Goal: Task Accomplishment & Management: Manage account settings

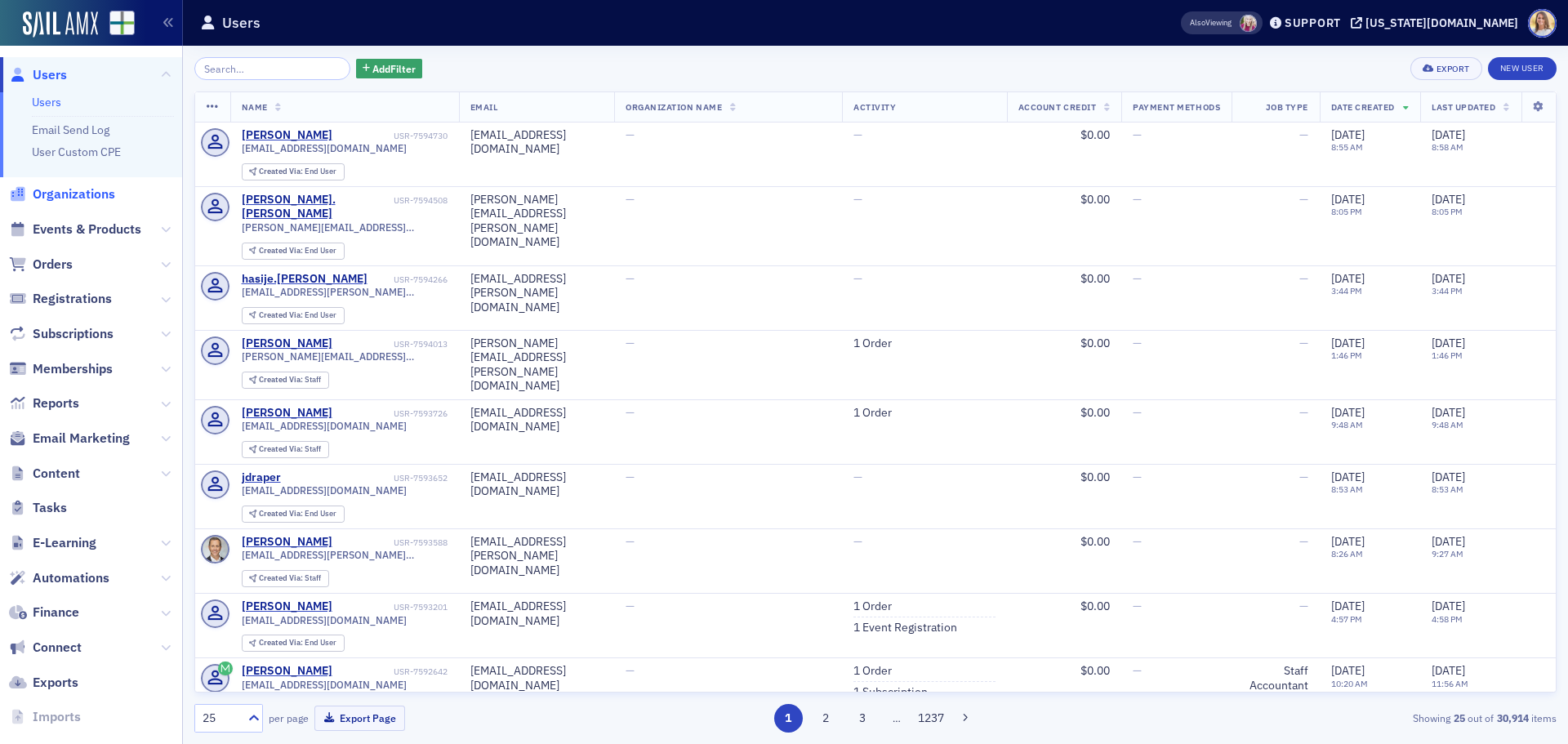
click at [101, 188] on span "Organizations" at bounding box center [74, 194] width 82 height 18
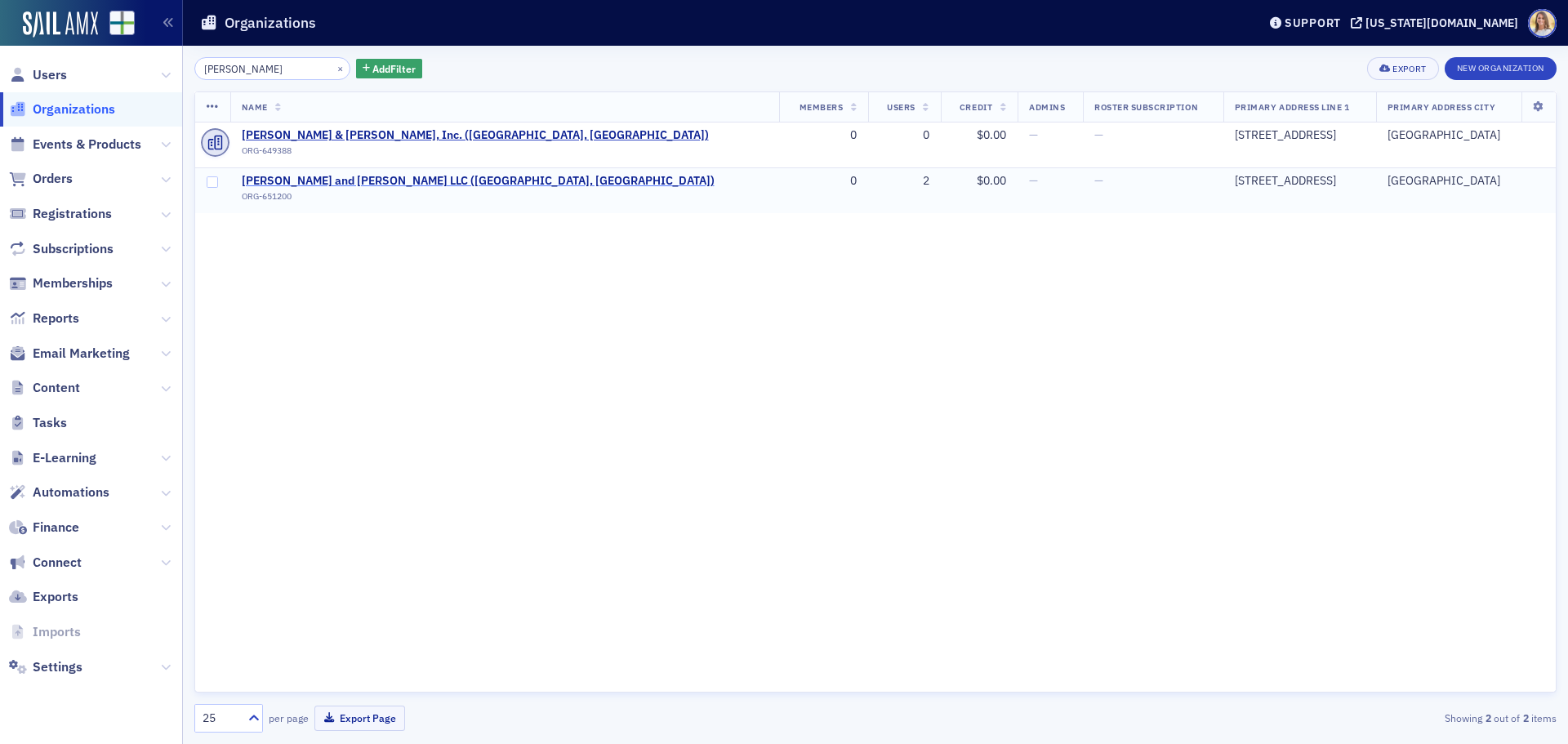
type input "giles"
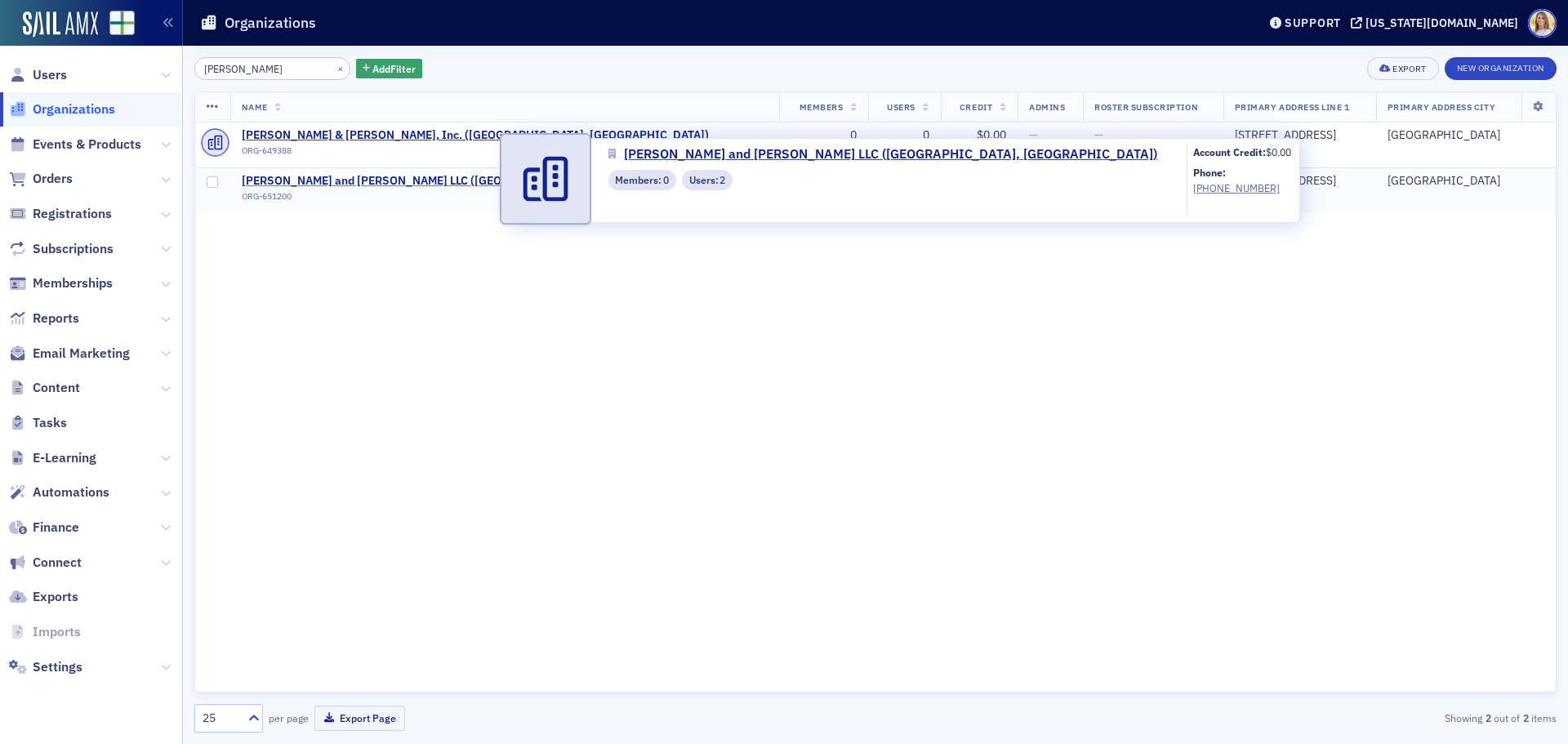
click at [361, 180] on span "Giles Underwood and Wilson LLC (Summerdale, AL)" at bounding box center [478, 182] width 473 height 15
select select "US"
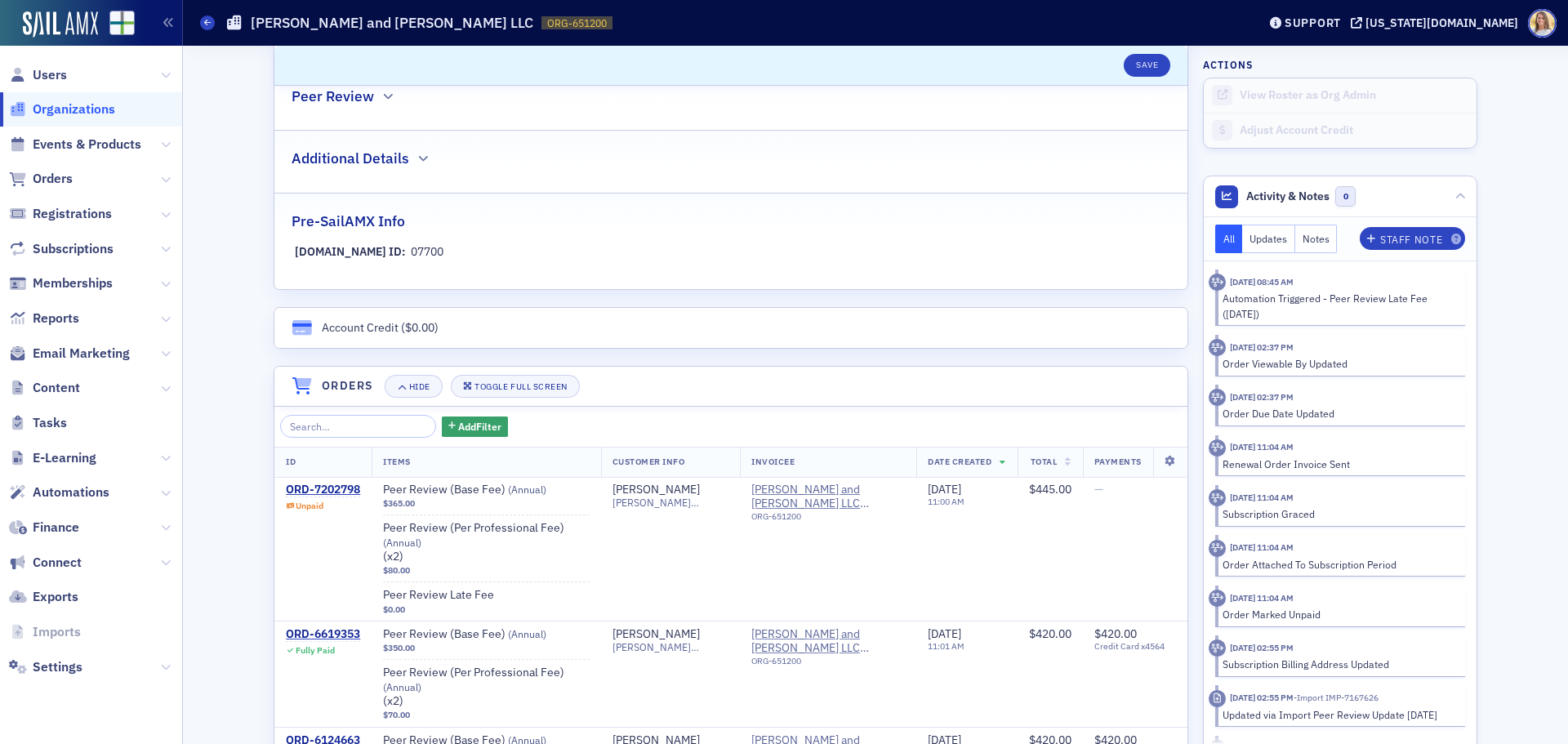
scroll to position [816, 0]
click at [50, 73] on span "Users" at bounding box center [50, 75] width 35 height 18
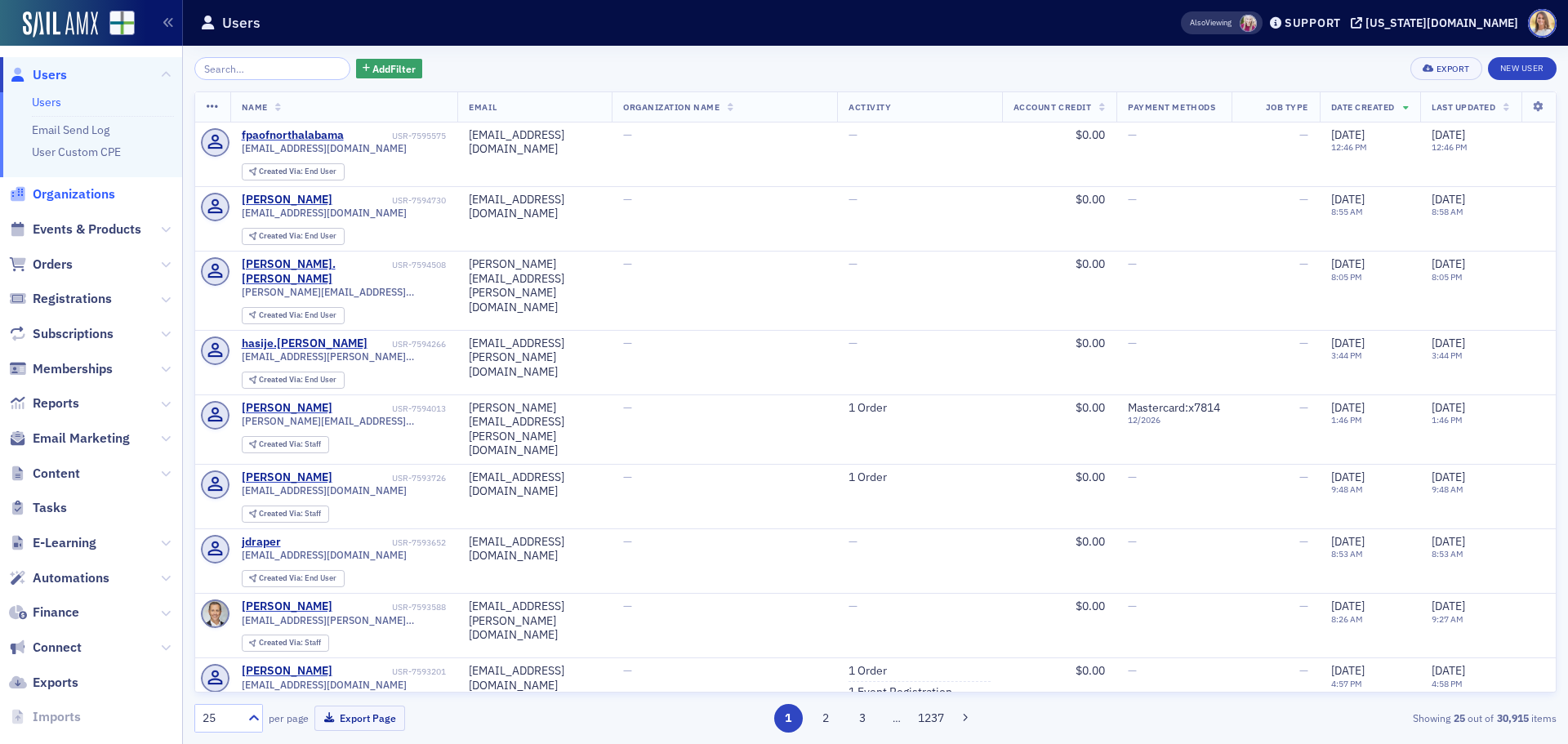
click at [82, 189] on span "Organizations" at bounding box center [74, 194] width 82 height 18
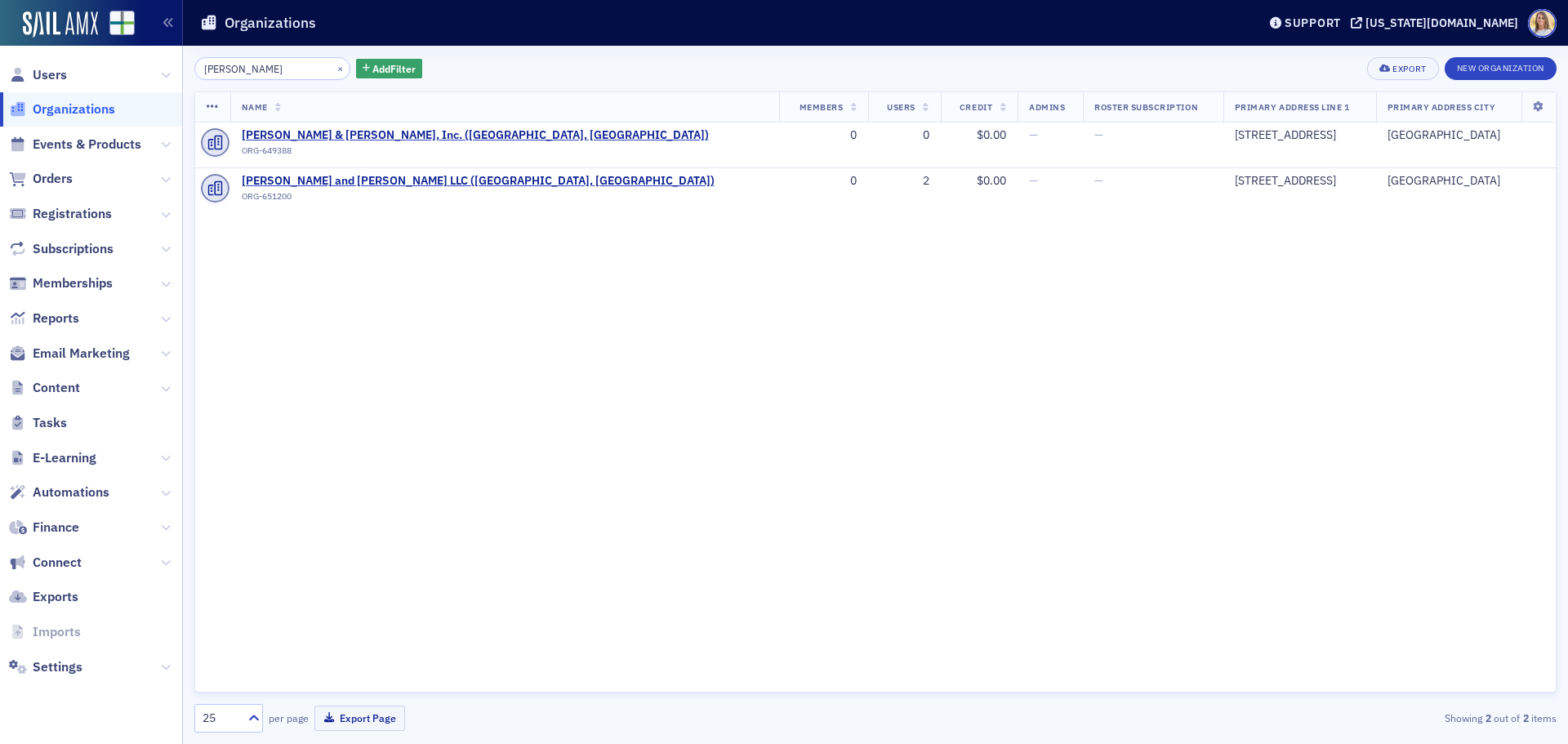
click at [84, 108] on span "Organizations" at bounding box center [74, 110] width 82 height 18
click at [252, 82] on div "giles × Add Filter Export New Organization Name Members Users Credit Admins Ros…" at bounding box center [875, 395] width 1363 height 676
drag, startPoint x: 260, startPoint y: 72, endPoint x: 152, endPoint y: 74, distance: 108.0
click at [154, 74] on div "Users Organizations Events & Products Orders Registrations Subscriptions Member…" at bounding box center [784, 372] width 1568 height 744
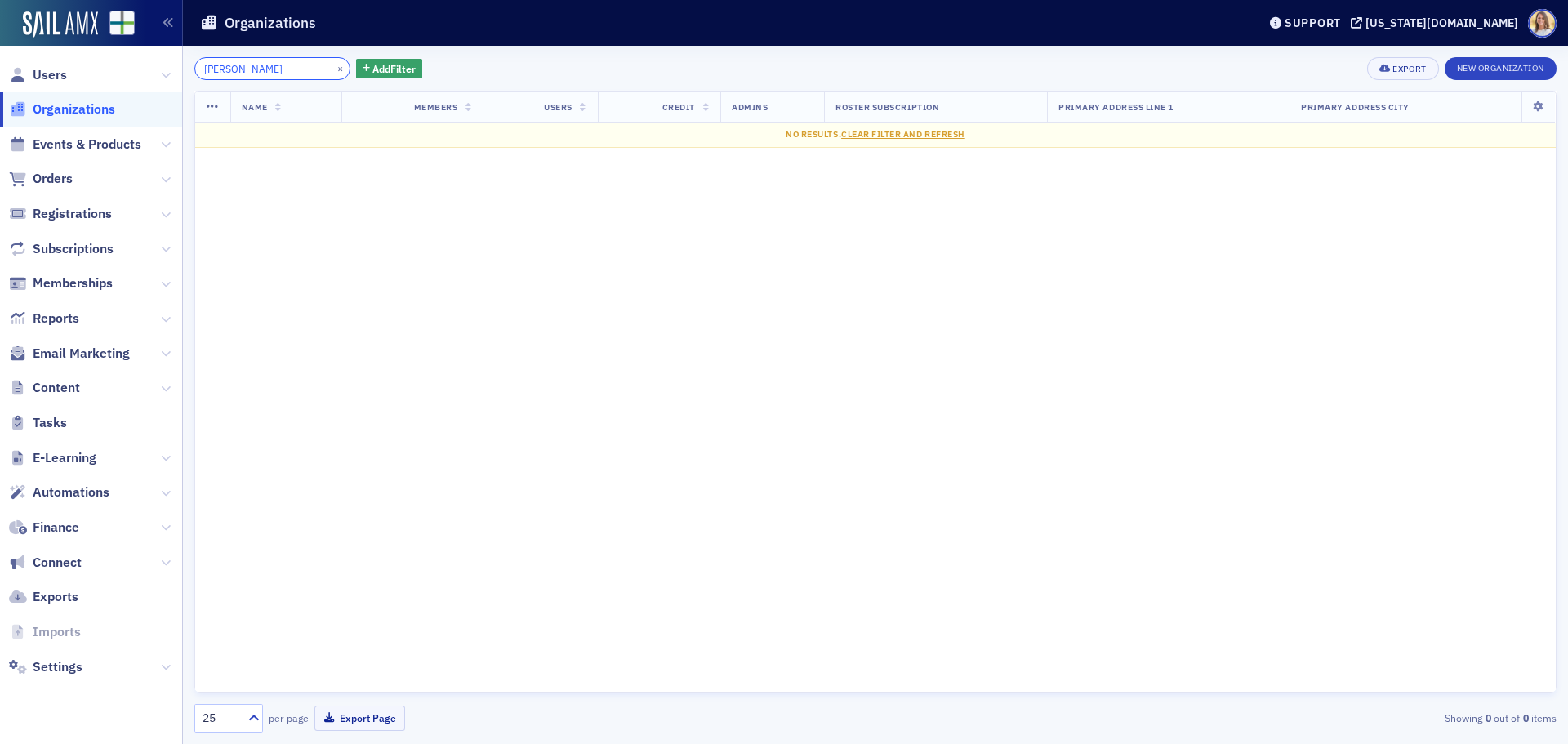
type input "weber"
click at [78, 113] on span "Organizations" at bounding box center [74, 110] width 82 height 18
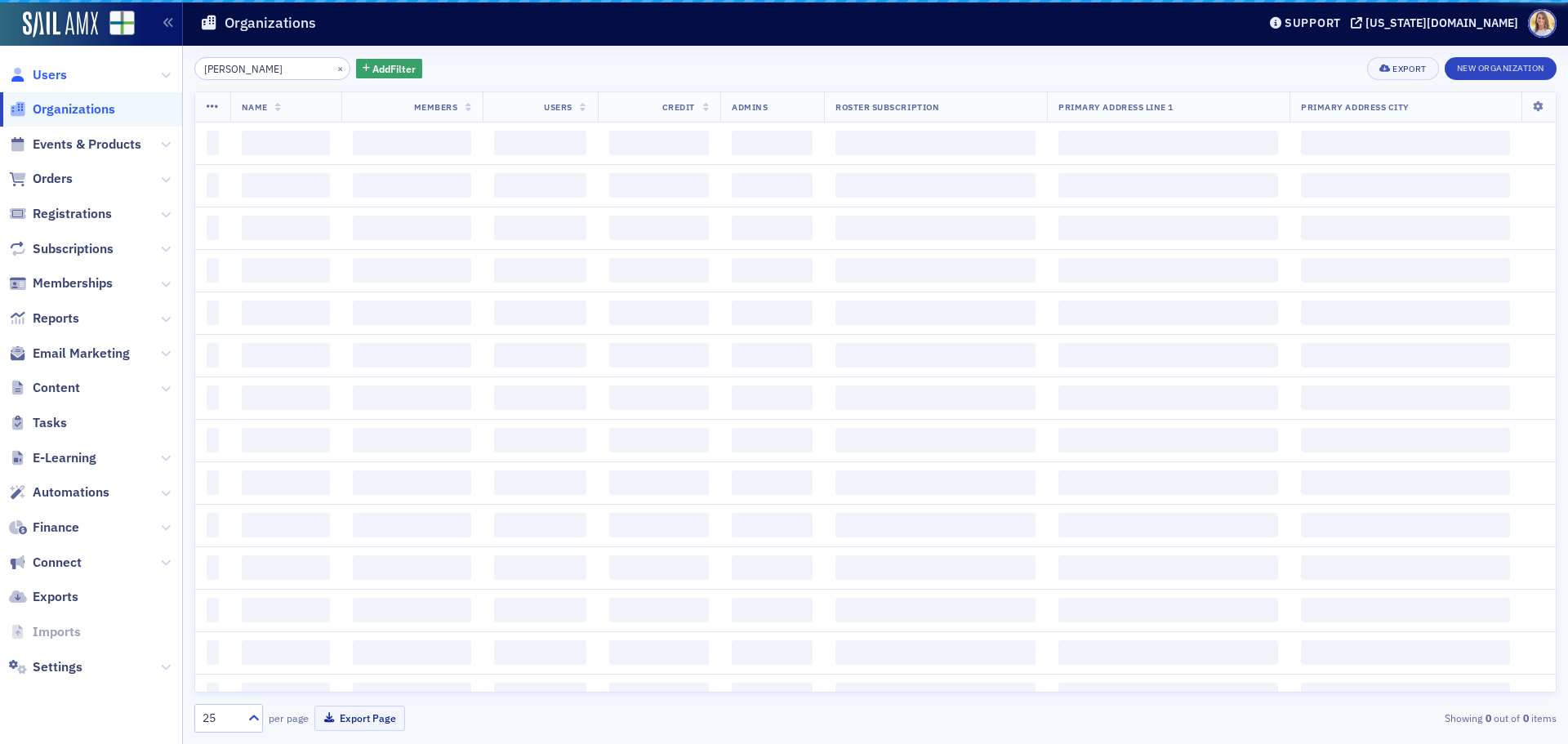
click at [49, 76] on span "Users" at bounding box center [50, 75] width 35 height 18
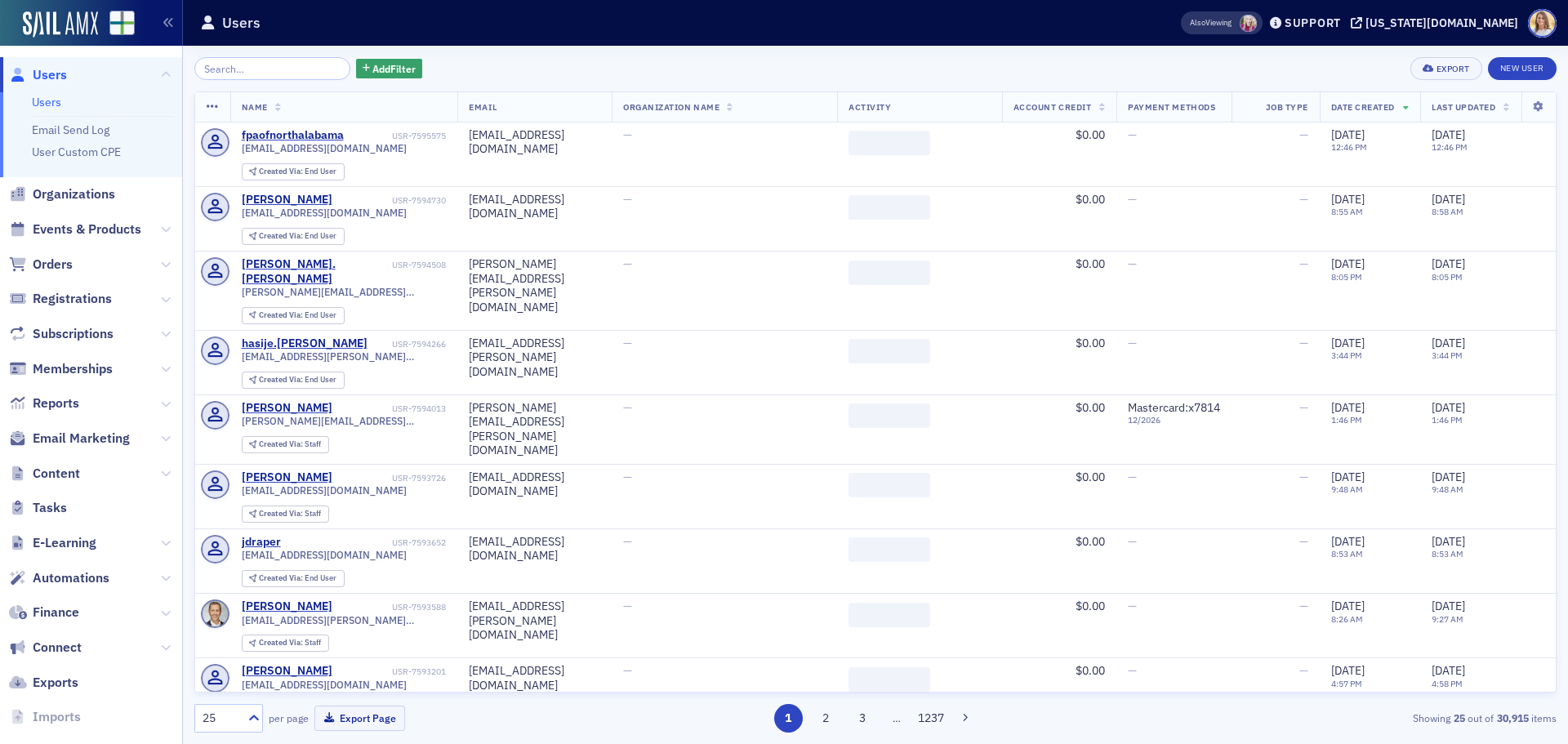
click at [246, 70] on input "search" at bounding box center [272, 68] width 156 height 23
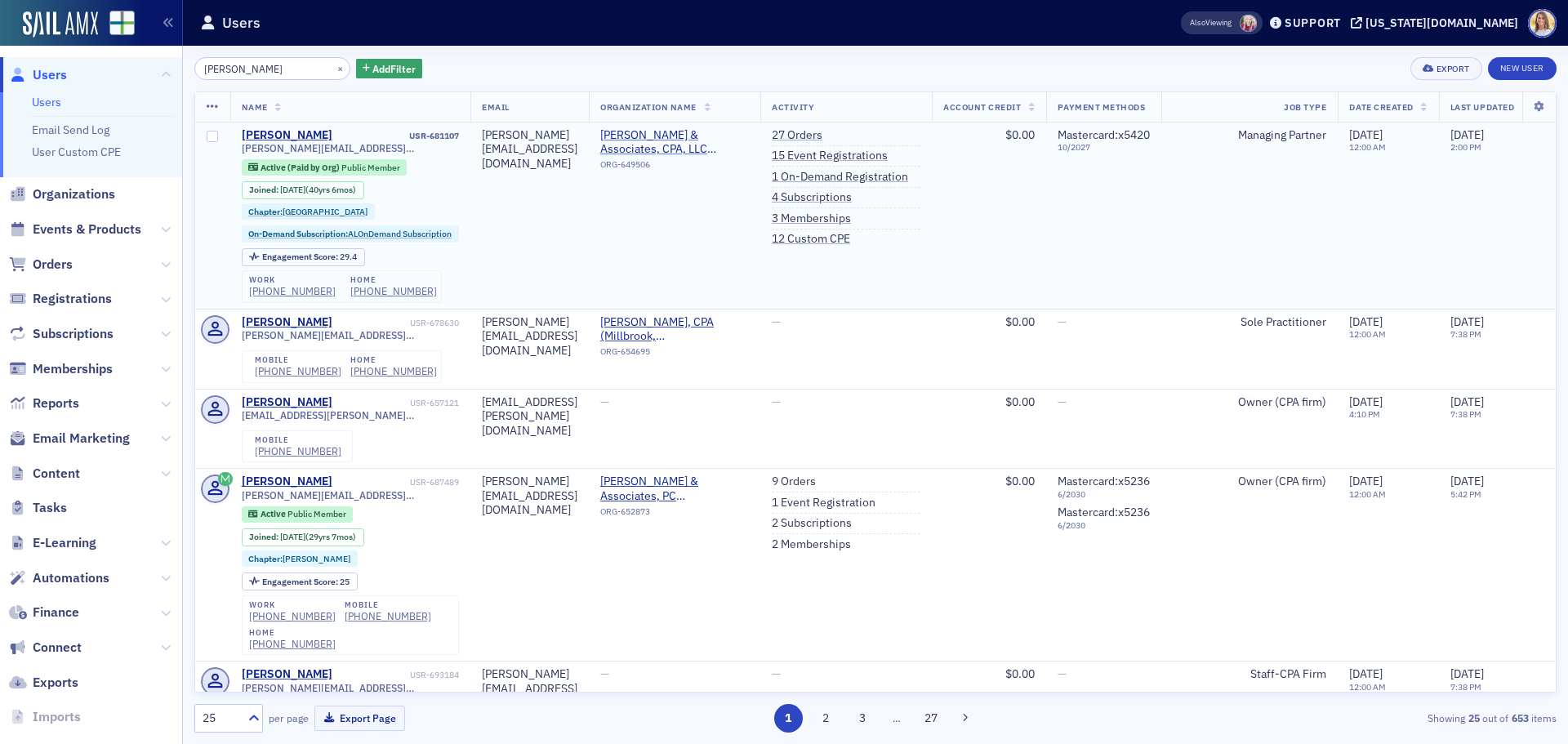
type input "robert webb"
click at [720, 152] on span "[PERSON_NAME] & Associates, CPA, LLC ([GEOGRAPHIC_DATA], [GEOGRAPHIC_DATA])" at bounding box center [674, 142] width 149 height 28
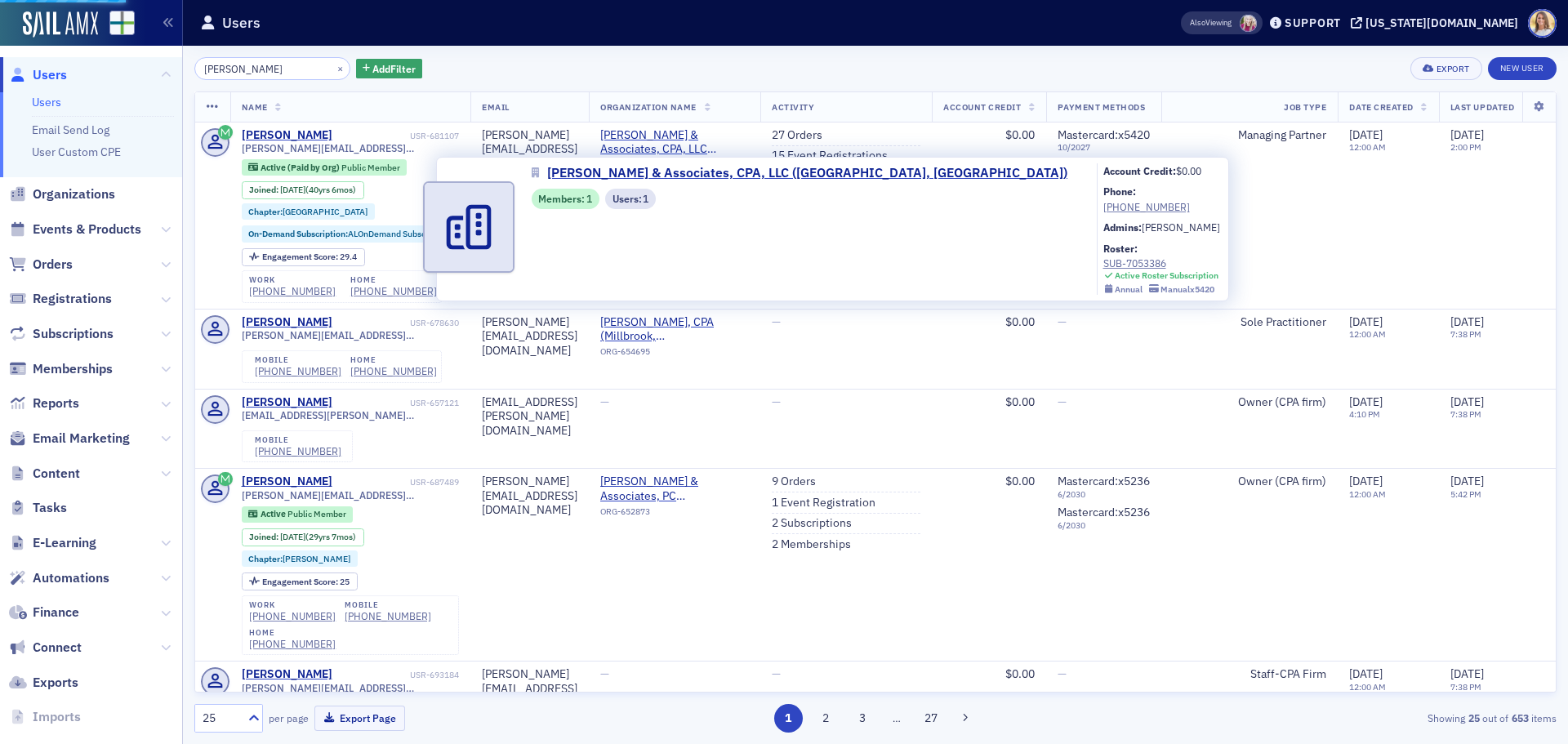
select select "US"
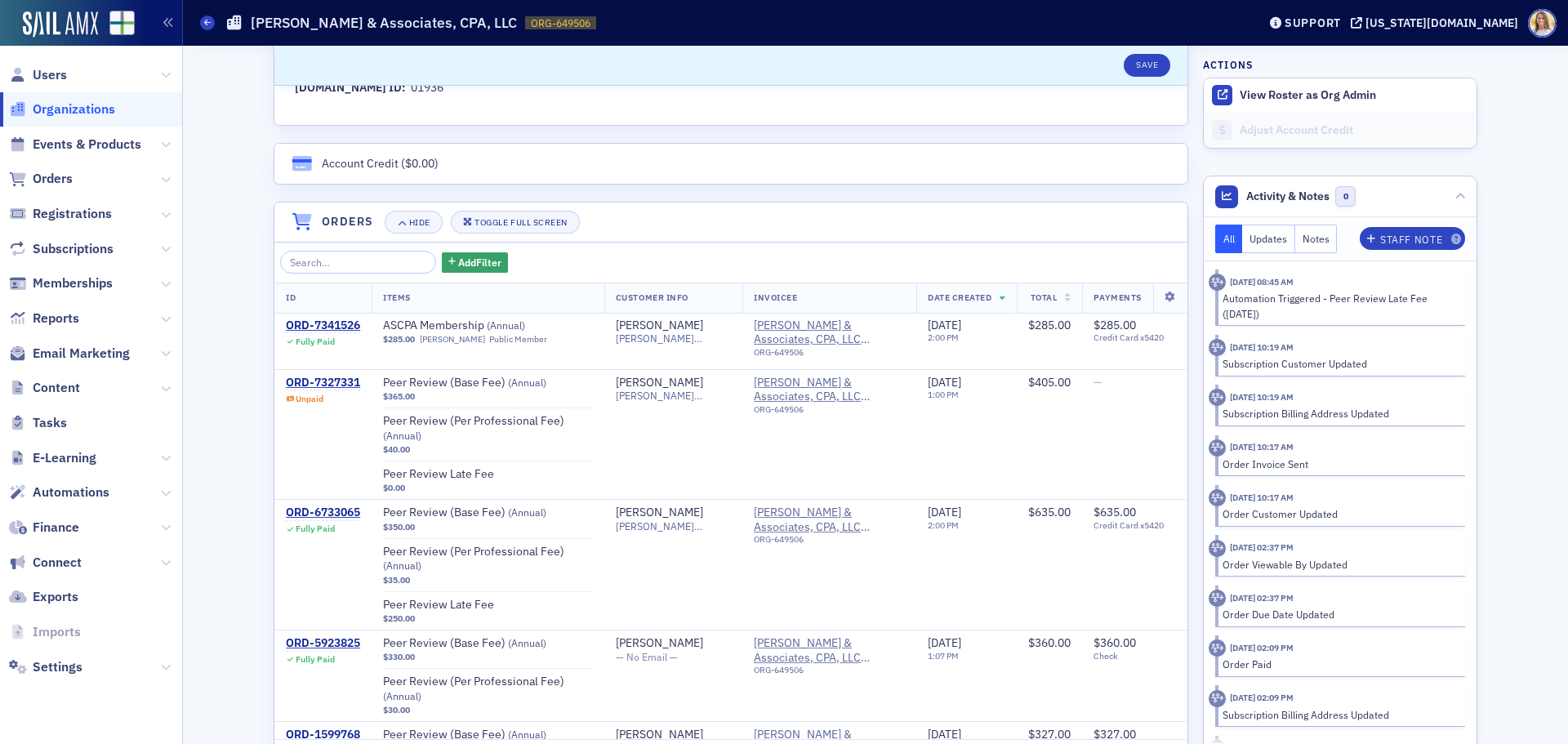
scroll to position [980, 0]
click at [328, 376] on div "ORD-7327331" at bounding box center [322, 382] width 74 height 15
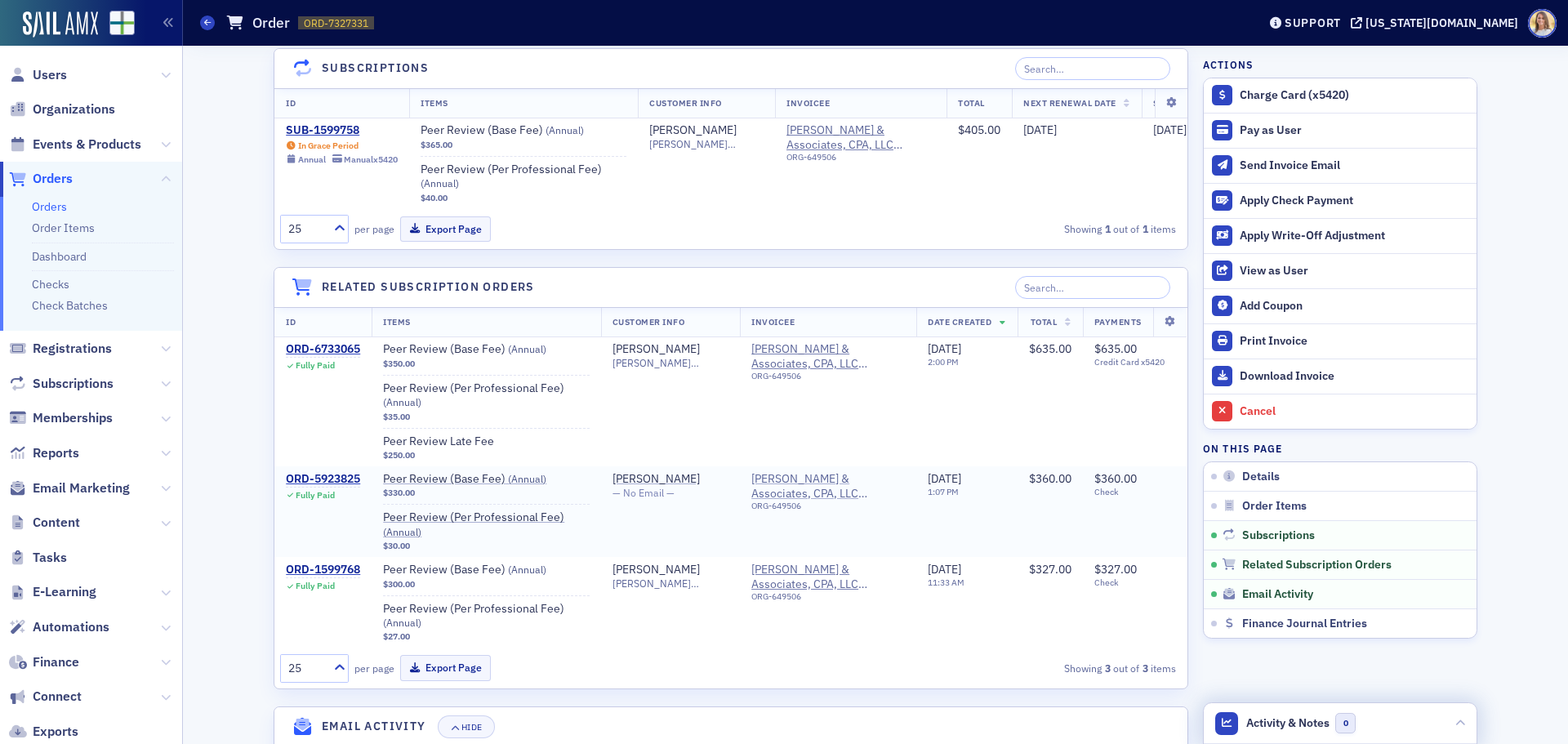
scroll to position [1143, 0]
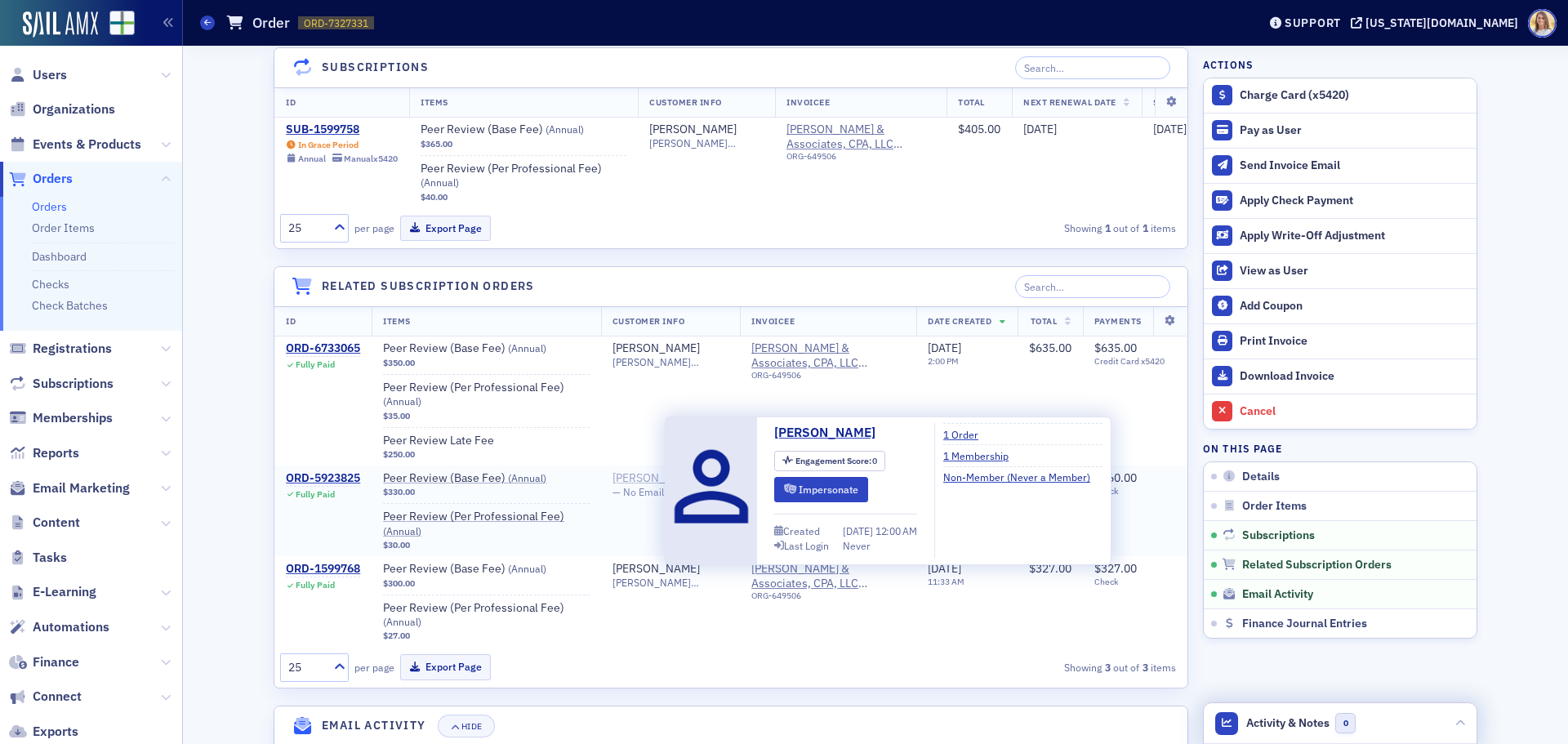
click at [657, 487] on div "[PERSON_NAME]" at bounding box center [656, 478] width 88 height 15
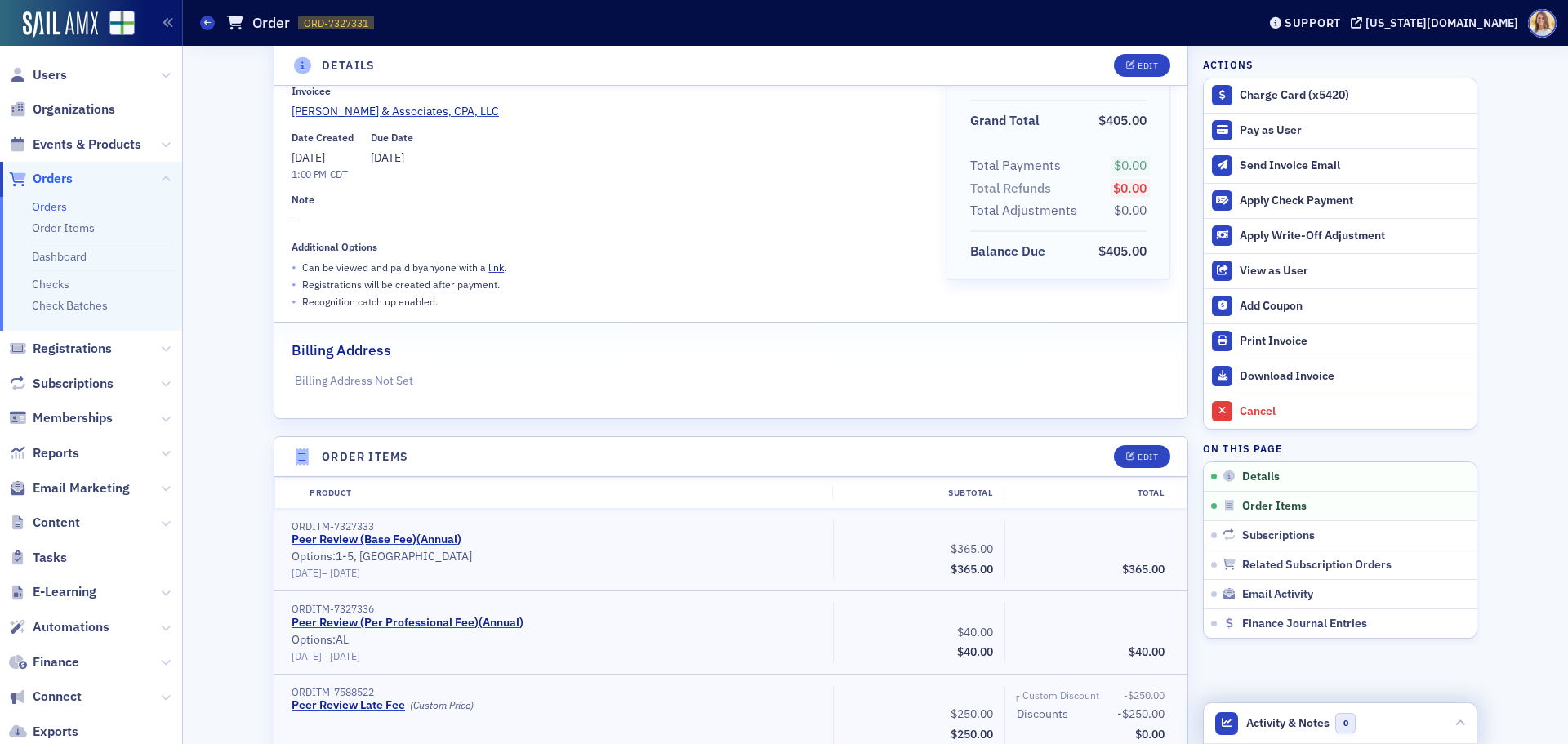
scroll to position [0, 0]
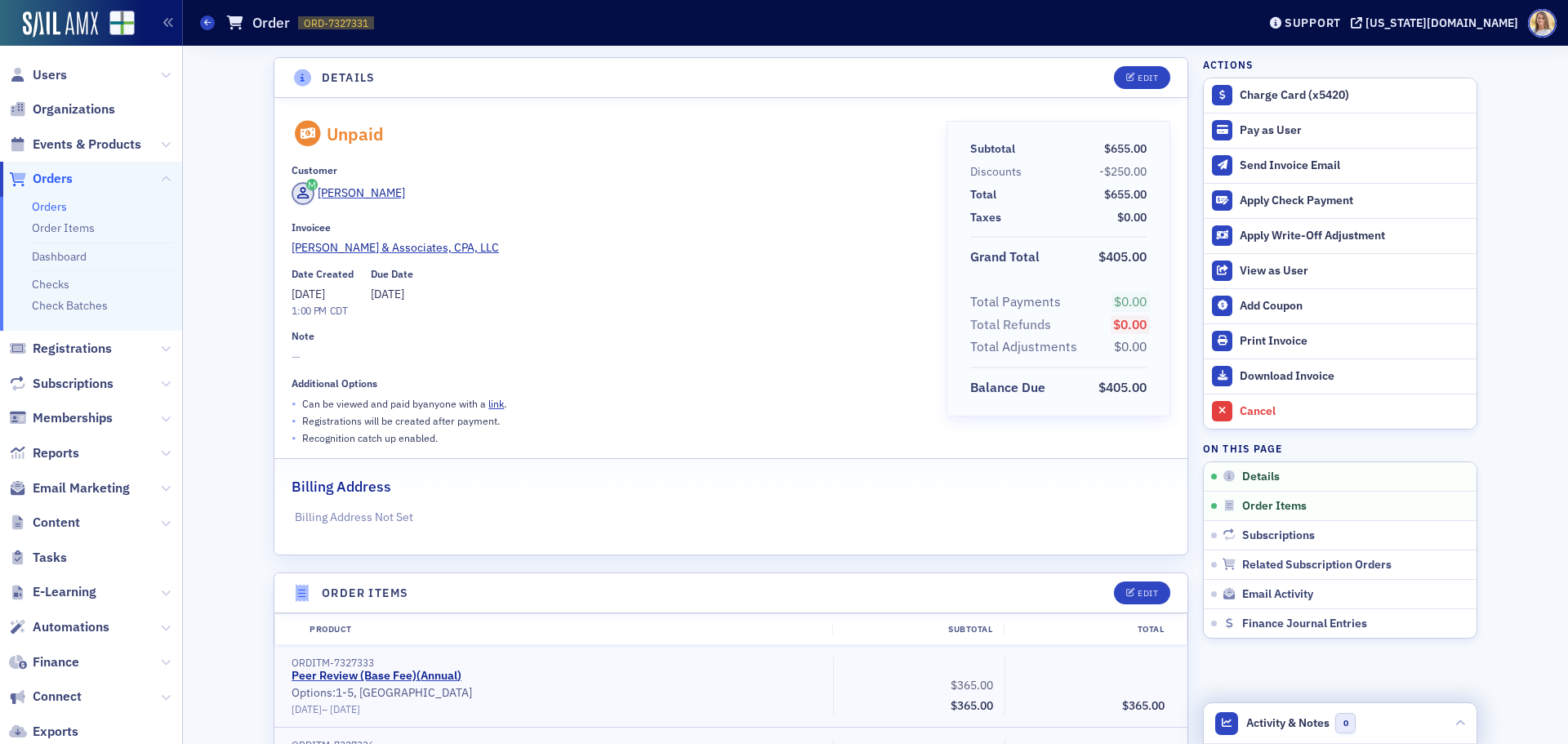
drag, startPoint x: 209, startPoint y: 22, endPoint x: 237, endPoint y: 29, distance: 28.9
click at [209, 22] on icon at bounding box center [207, 23] width 6 height 7
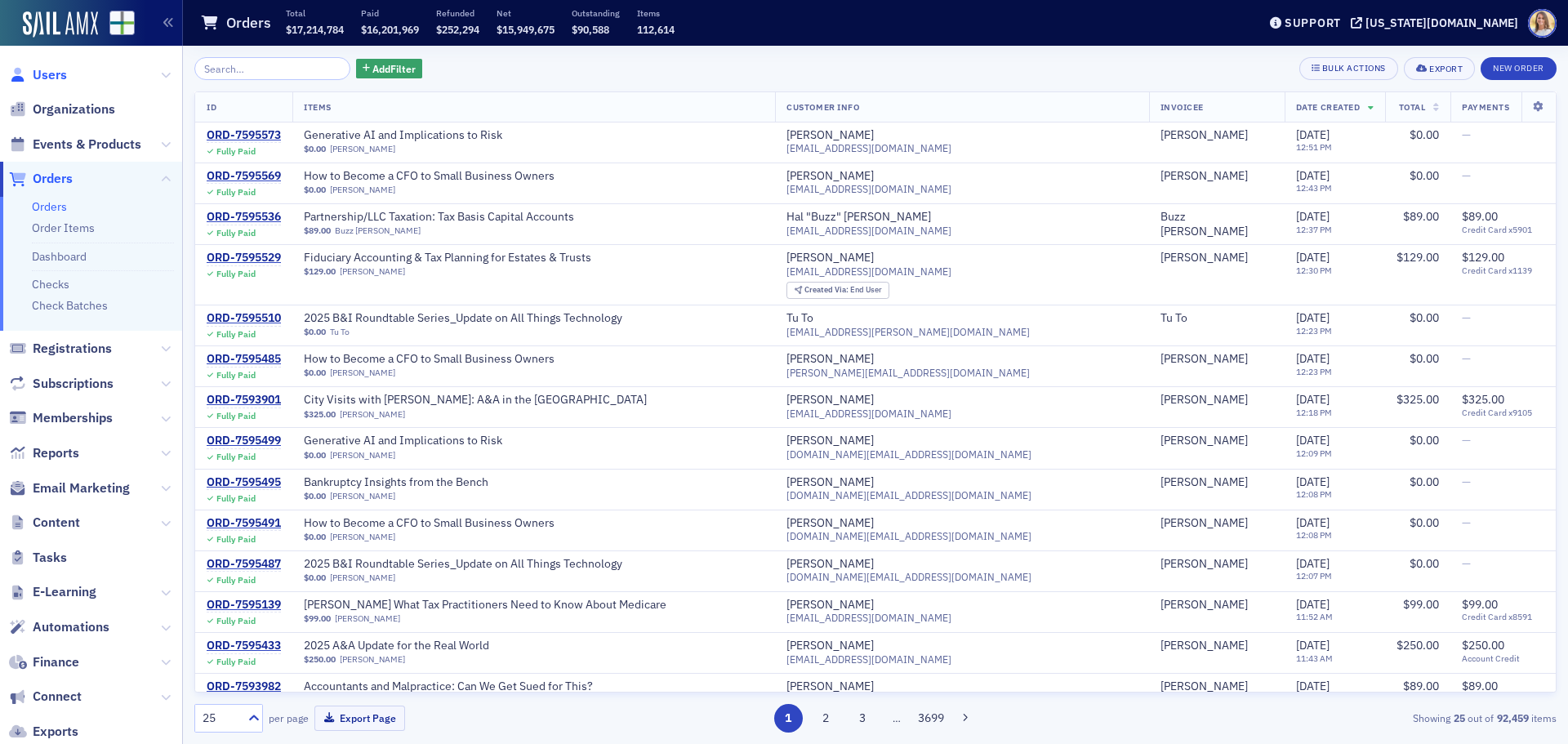
click at [51, 77] on span "Users" at bounding box center [50, 75] width 35 height 18
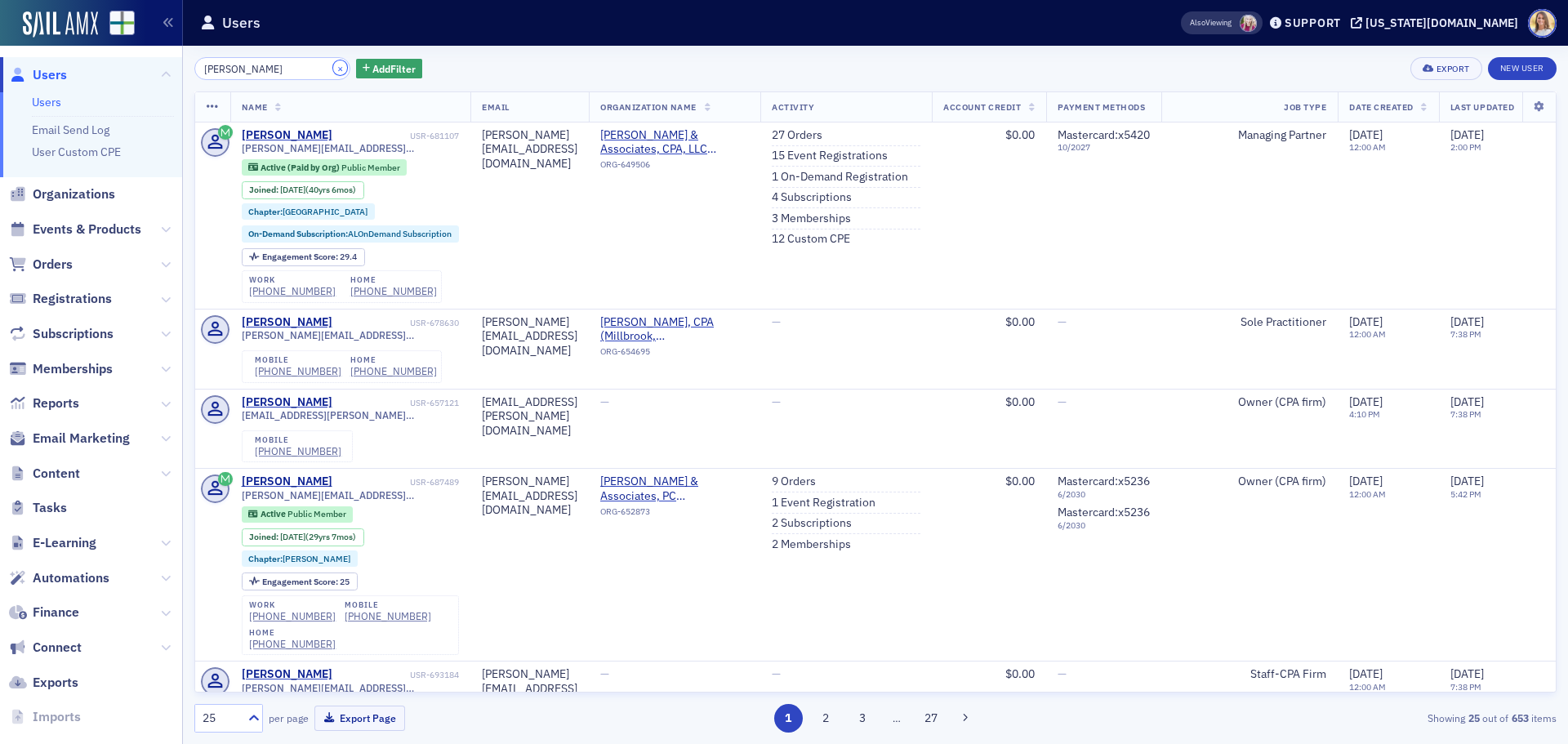
click at [333, 71] on button "×" at bounding box center [340, 68] width 15 height 15
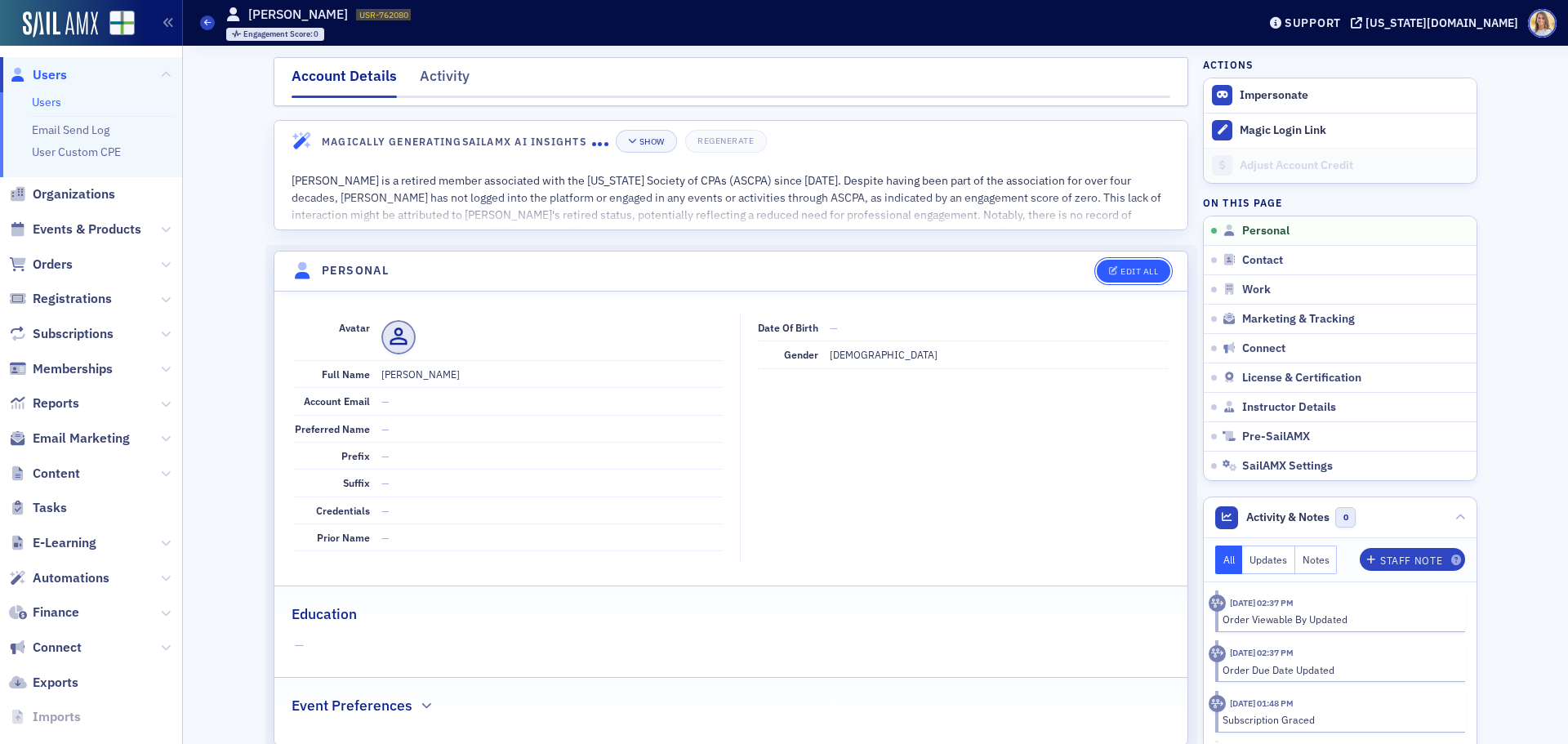
click at [1141, 280] on button "Edit All" at bounding box center [1134, 271] width 74 height 23
select select "US"
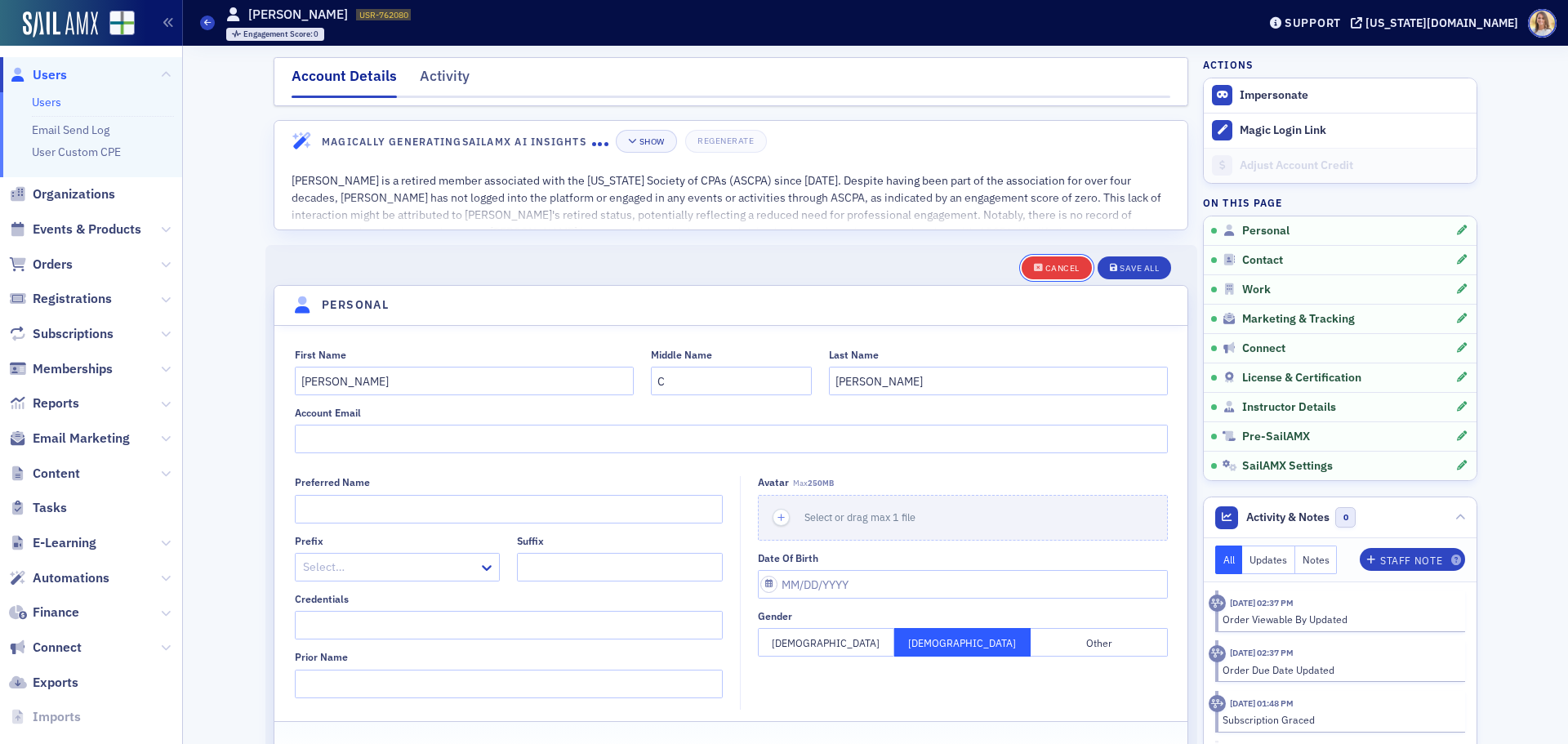
click at [1077, 271] on button "Cancel" at bounding box center [1057, 267] width 70 height 23
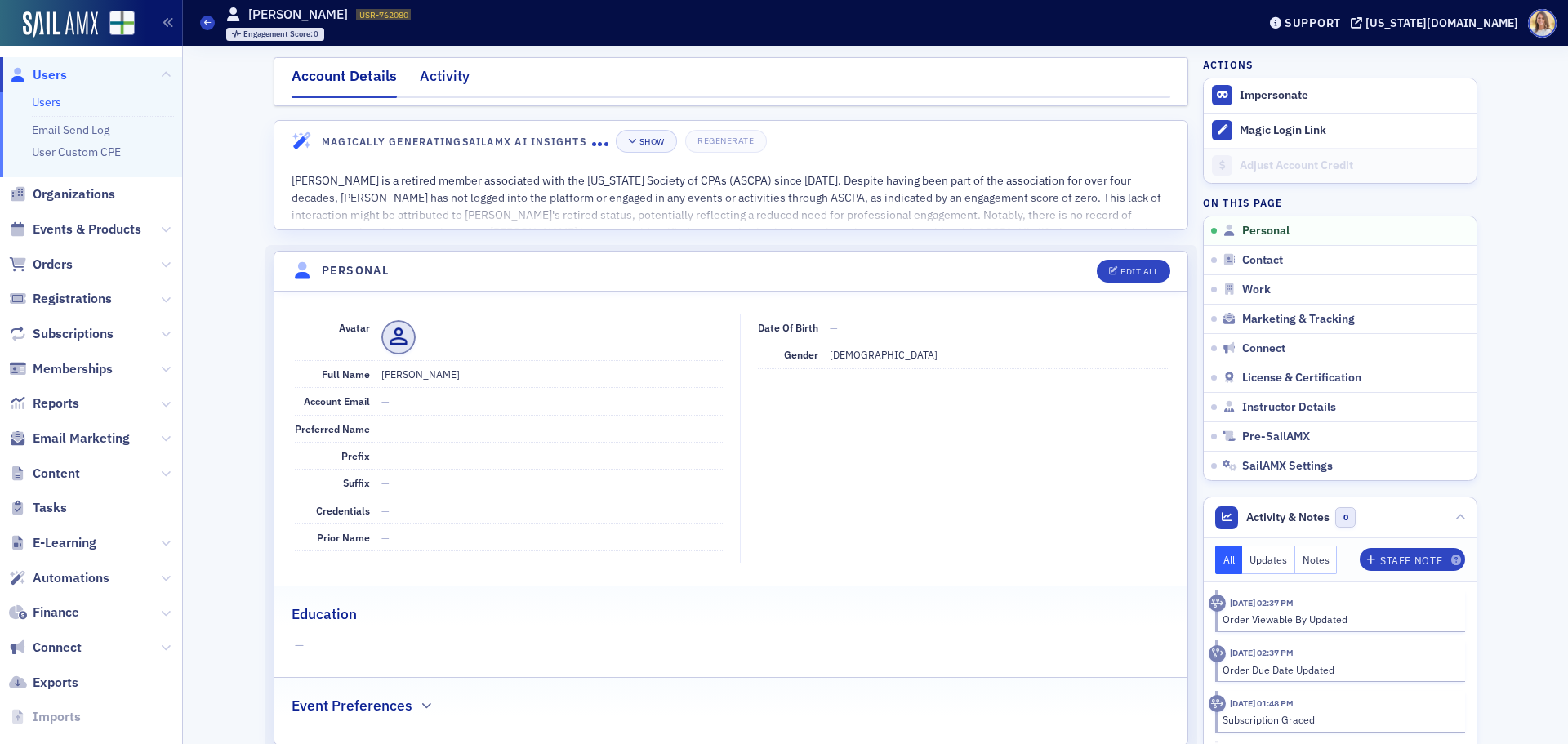
click at [450, 86] on div "Activity" at bounding box center [444, 80] width 50 height 30
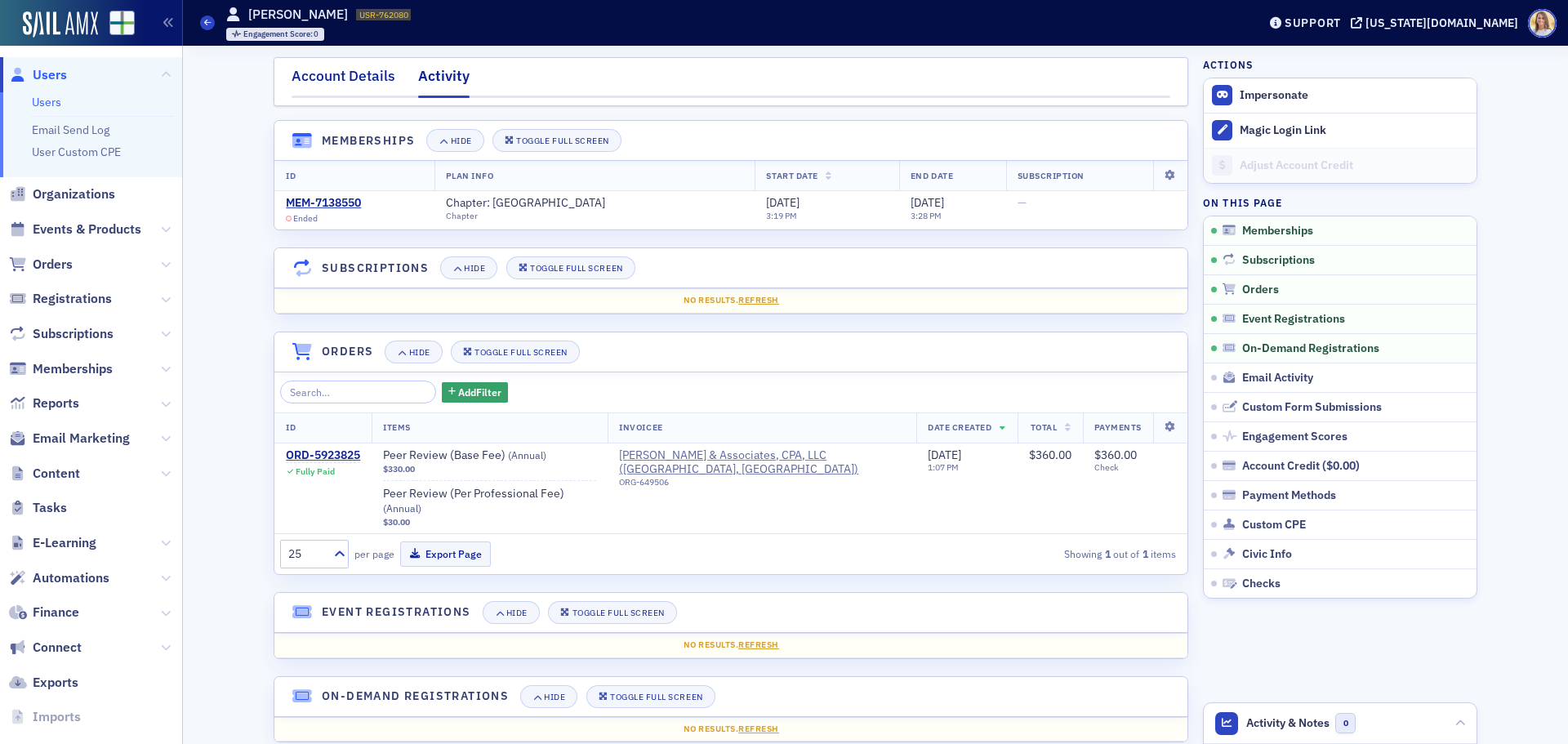
drag, startPoint x: 299, startPoint y: 70, endPoint x: 320, endPoint y: 73, distance: 21.2
click at [299, 70] on div "Account Details" at bounding box center [344, 80] width 104 height 30
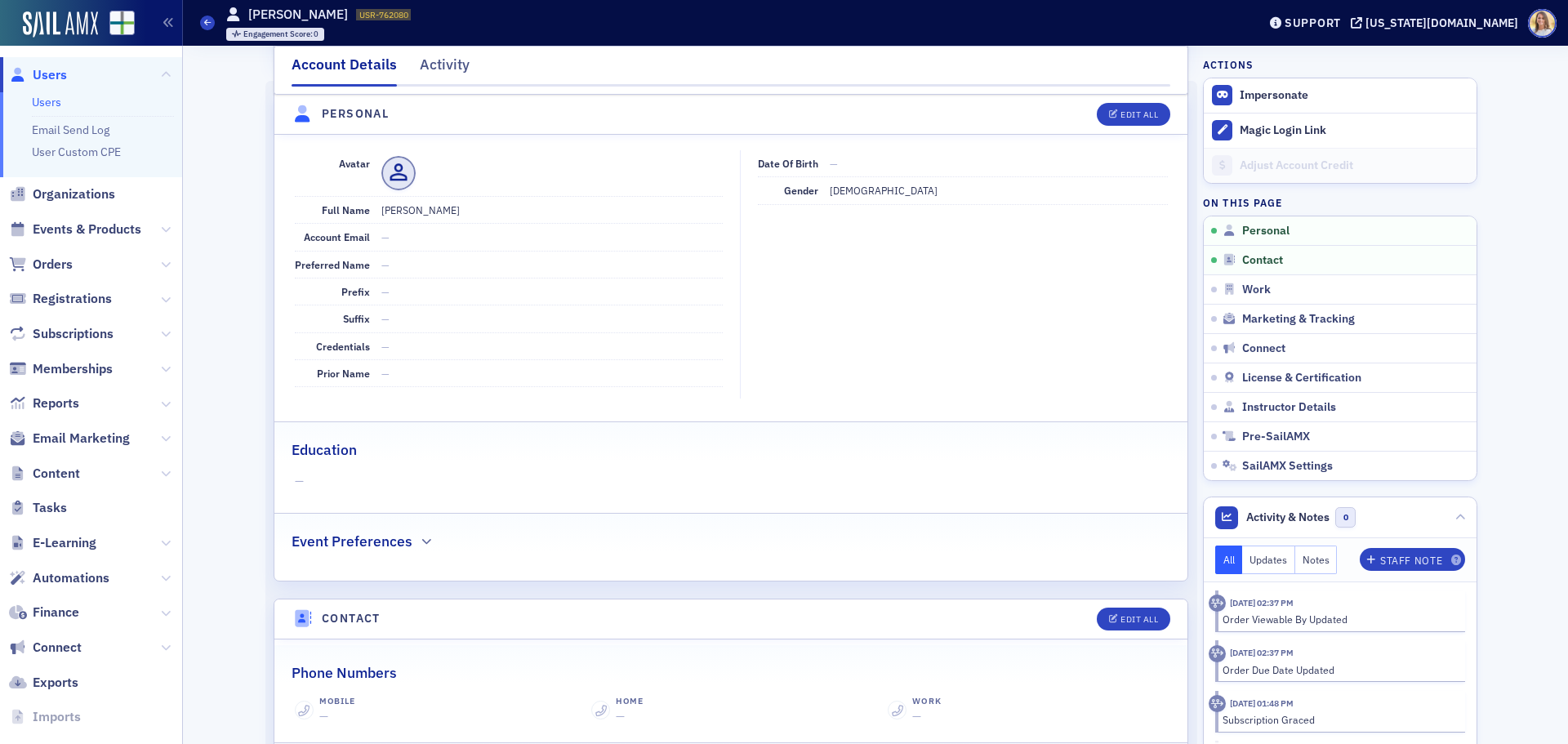
scroll to position [163, 0]
click at [1166, 119] on header "Personal Edit All" at bounding box center [731, 115] width 914 height 40
click at [1141, 121] on button "Edit All" at bounding box center [1134, 114] width 74 height 23
select select "US"
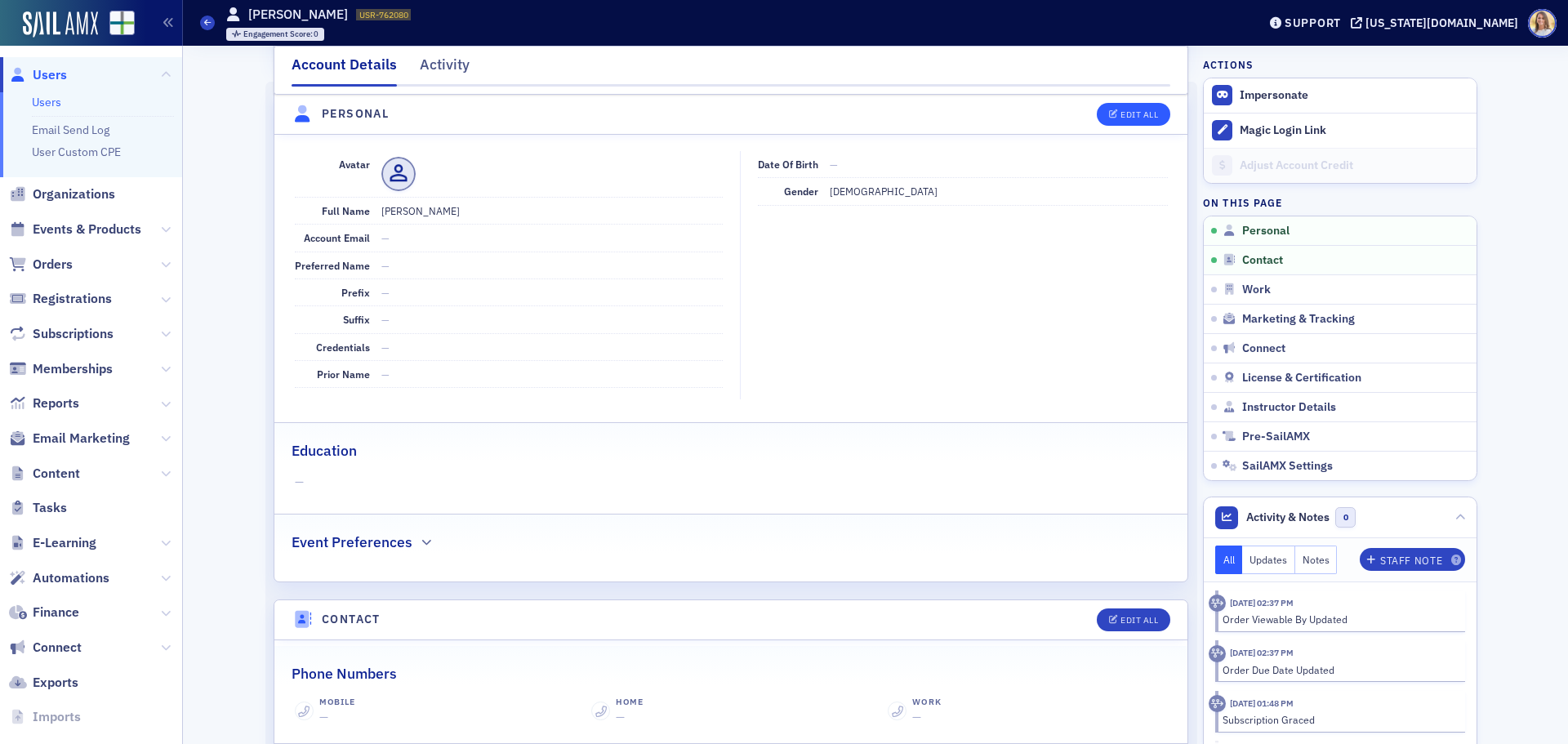
select select "US"
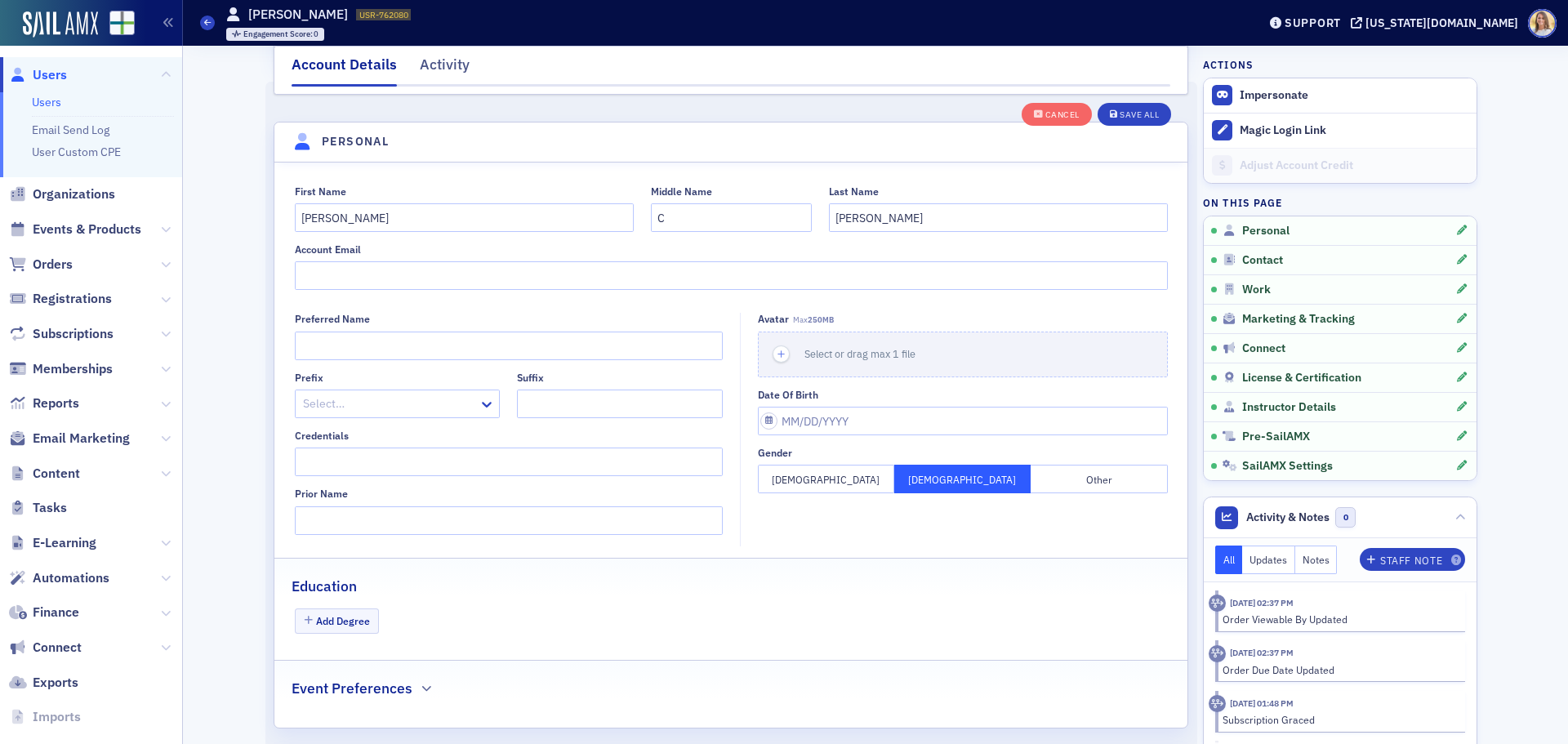
scroll to position [191, 0]
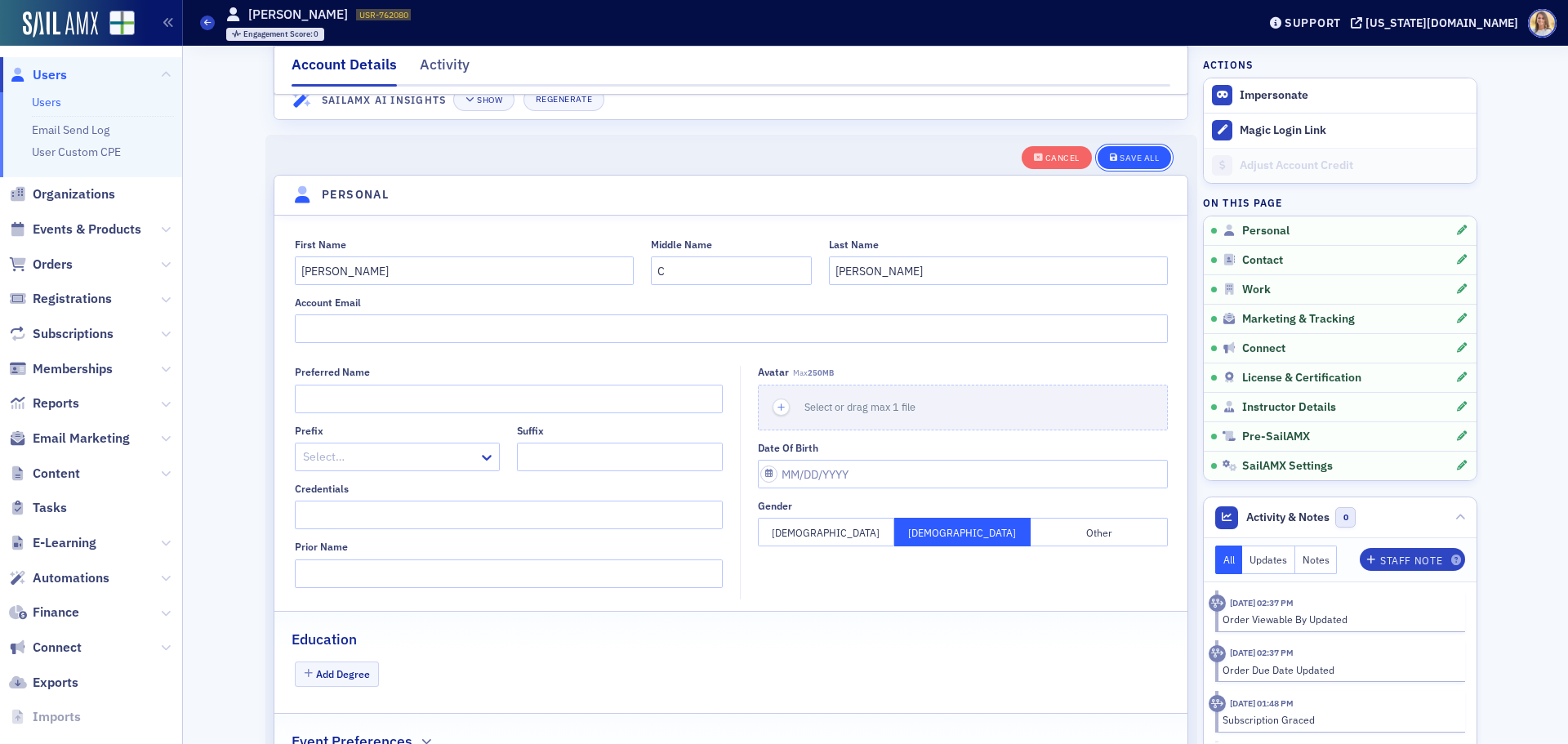
click at [1123, 156] on div "Save All" at bounding box center [1139, 158] width 39 height 9
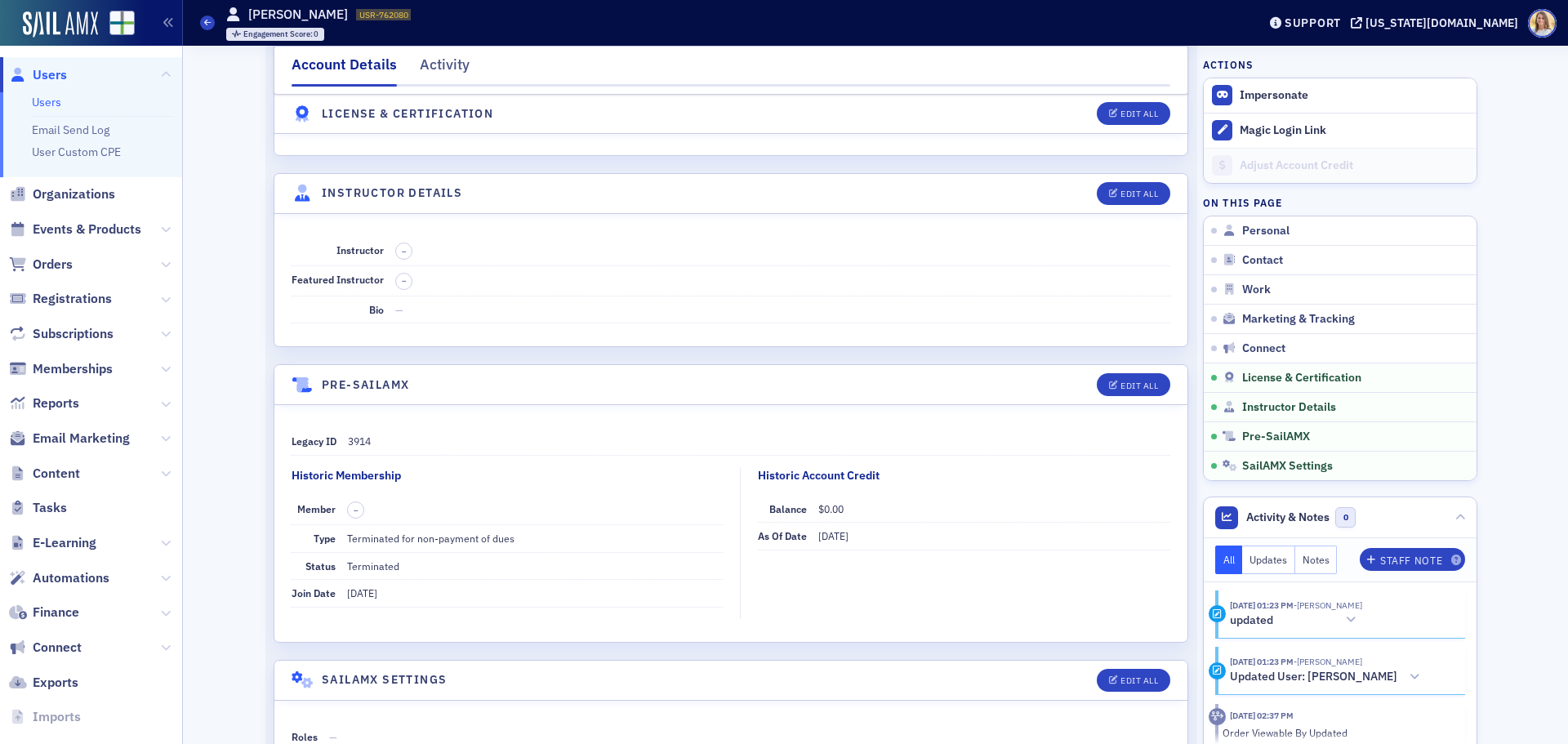
click at [340, 64] on div "Account Details" at bounding box center [344, 70] width 105 height 33
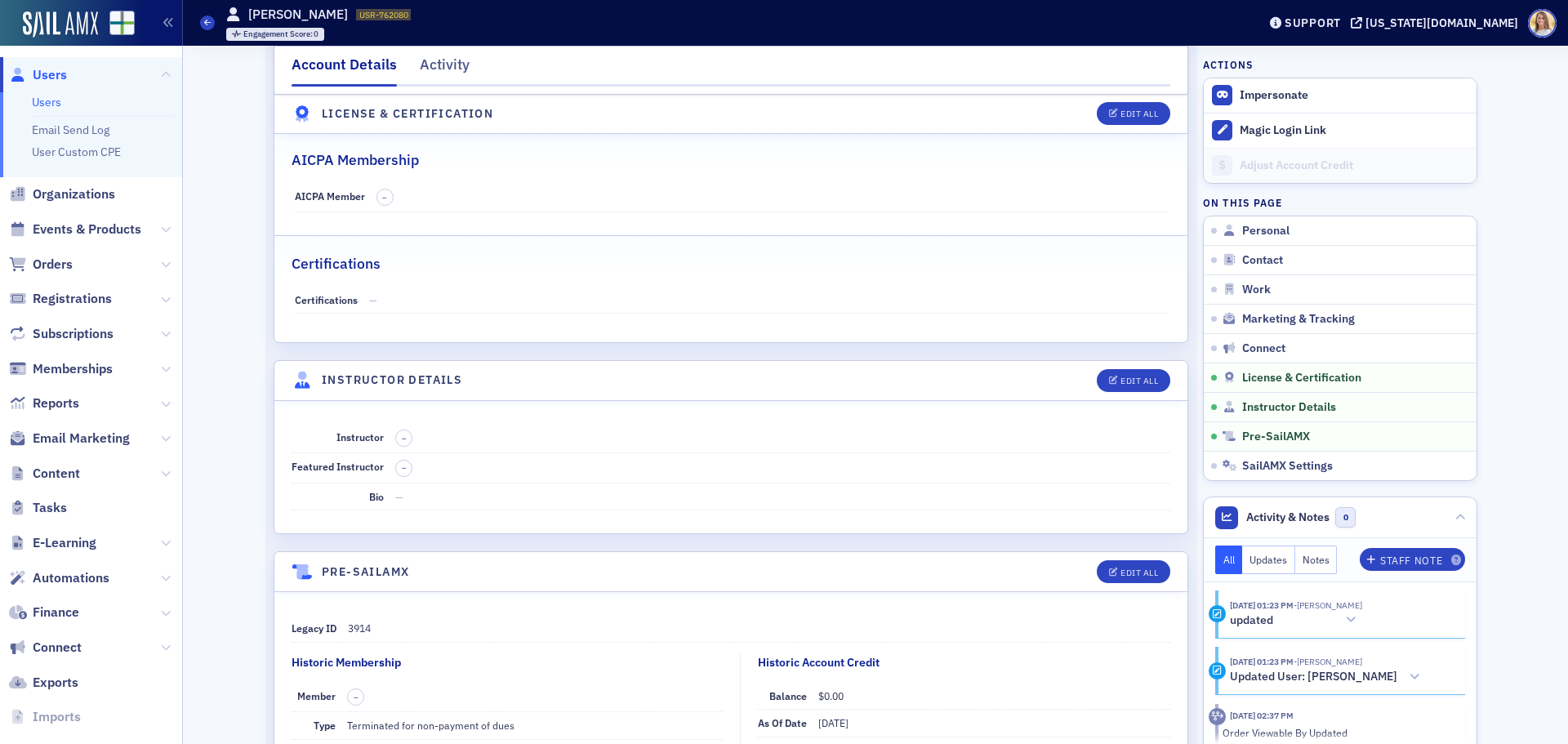
scroll to position [2611, 0]
